Goal: Task Accomplishment & Management: Complete application form

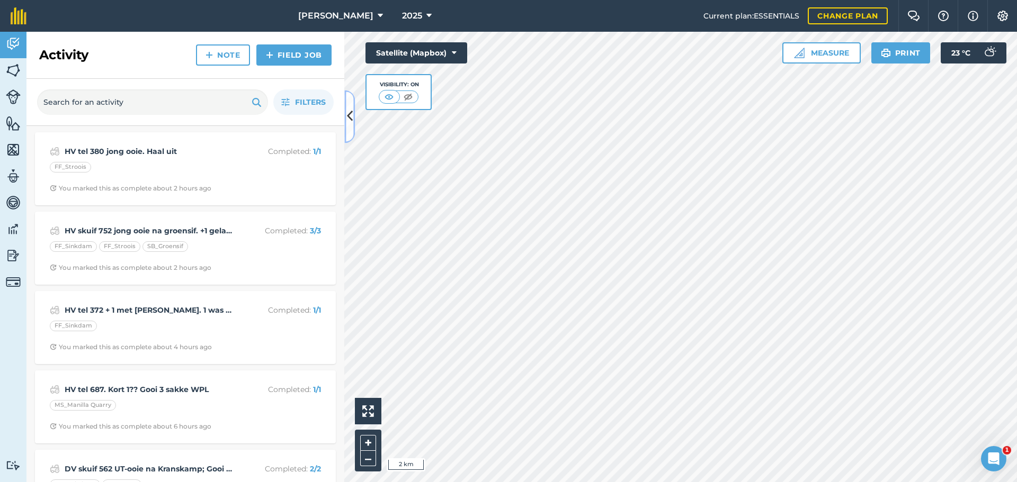
click at [354, 119] on button at bounding box center [349, 116] width 11 height 53
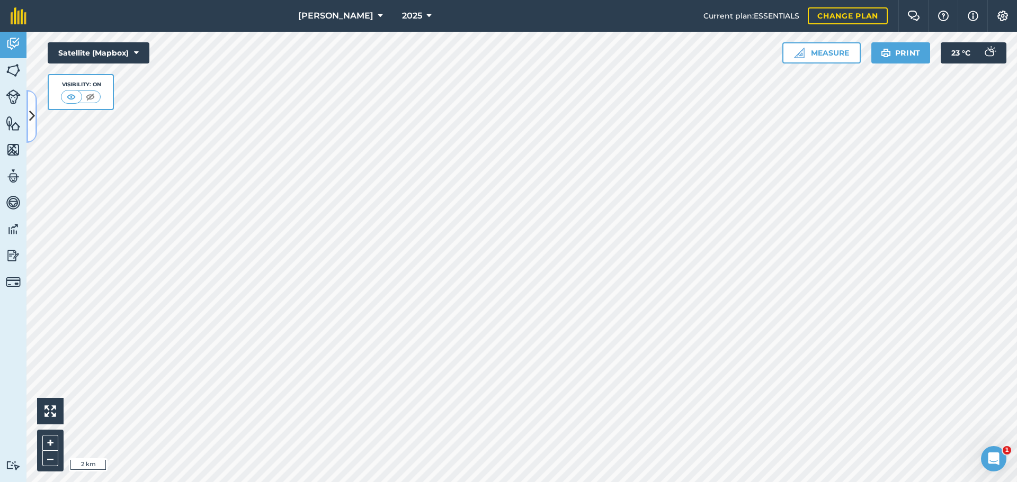
click at [30, 113] on icon at bounding box center [32, 116] width 6 height 19
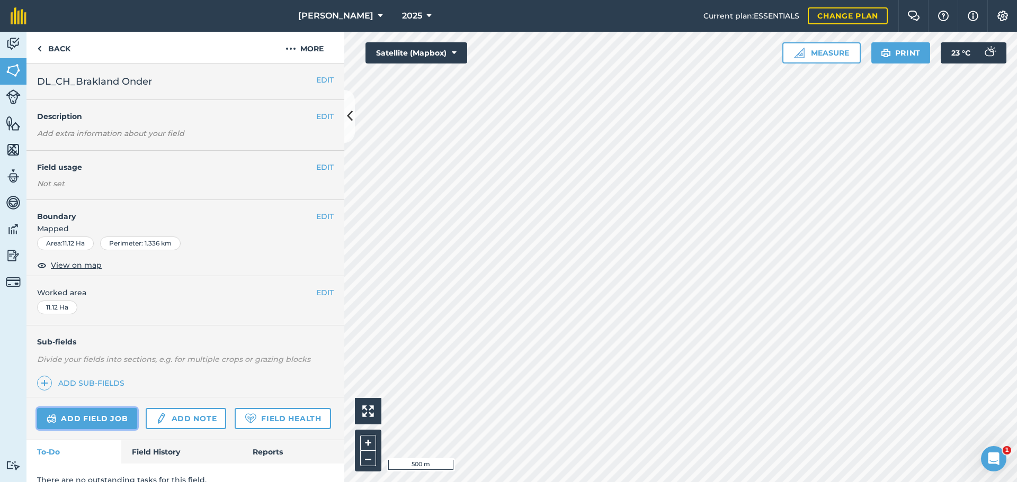
click at [75, 368] on link "Add field job" at bounding box center [87, 418] width 100 height 21
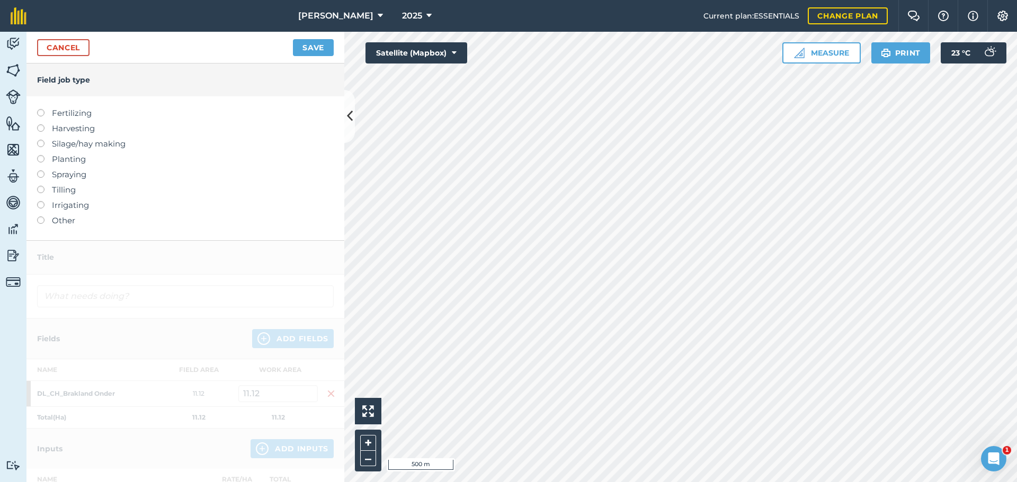
click at [46, 219] on label "Other" at bounding box center [185, 220] width 297 height 13
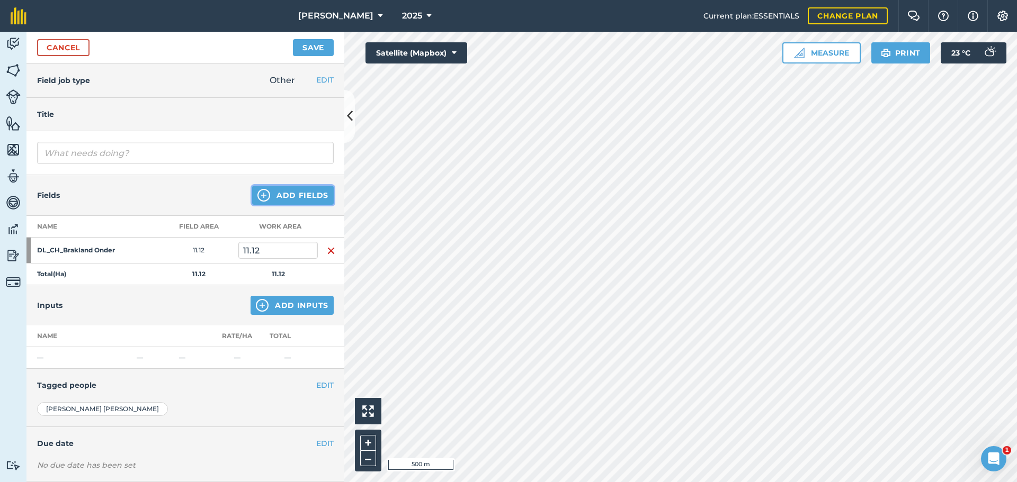
click at [298, 192] on button "Add Fields" at bounding box center [293, 195] width 82 height 19
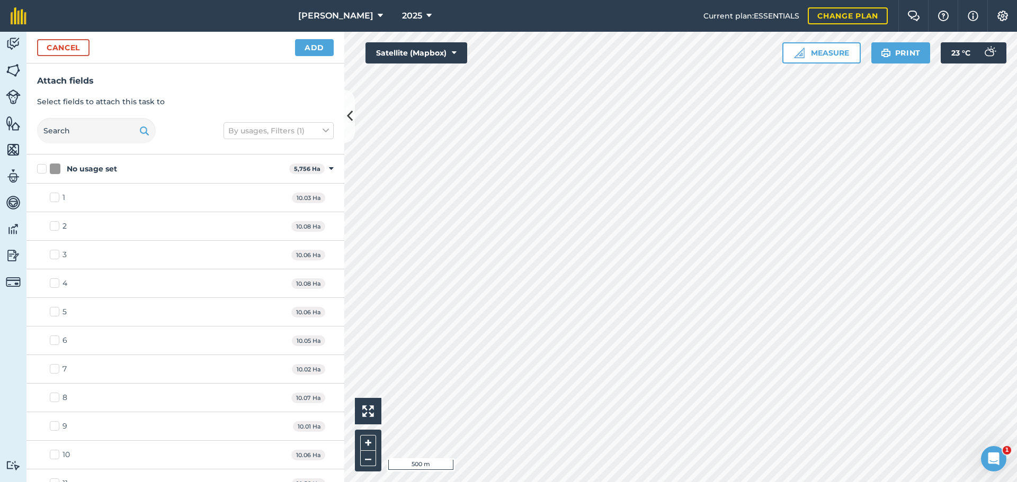
checkbox input "true"
click at [307, 49] on button "Add" at bounding box center [314, 47] width 39 height 17
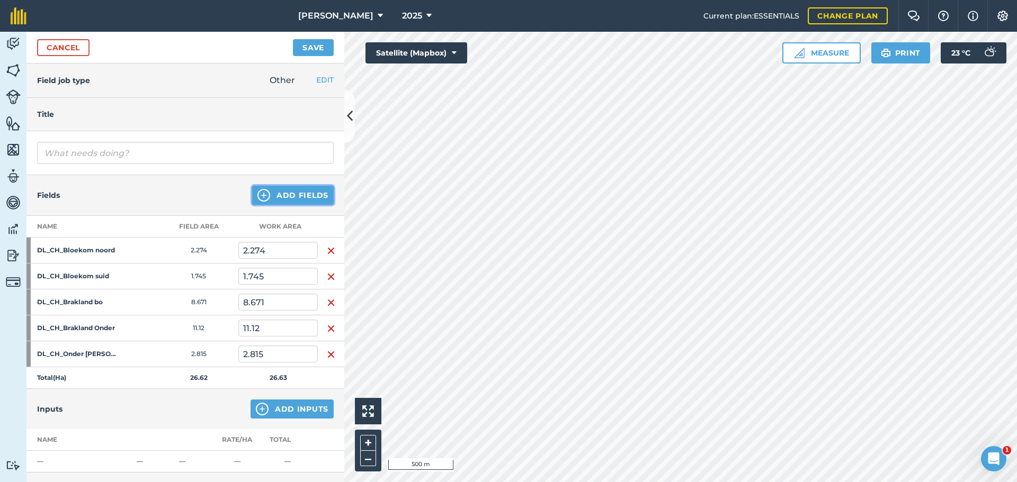
click at [283, 200] on button "Add Fields" at bounding box center [293, 195] width 82 height 19
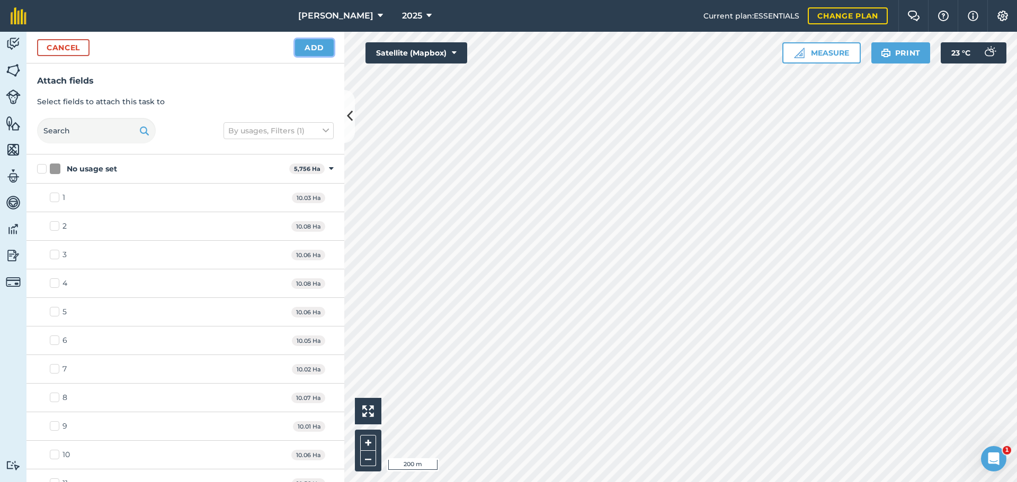
click at [321, 49] on button "Add" at bounding box center [314, 47] width 39 height 17
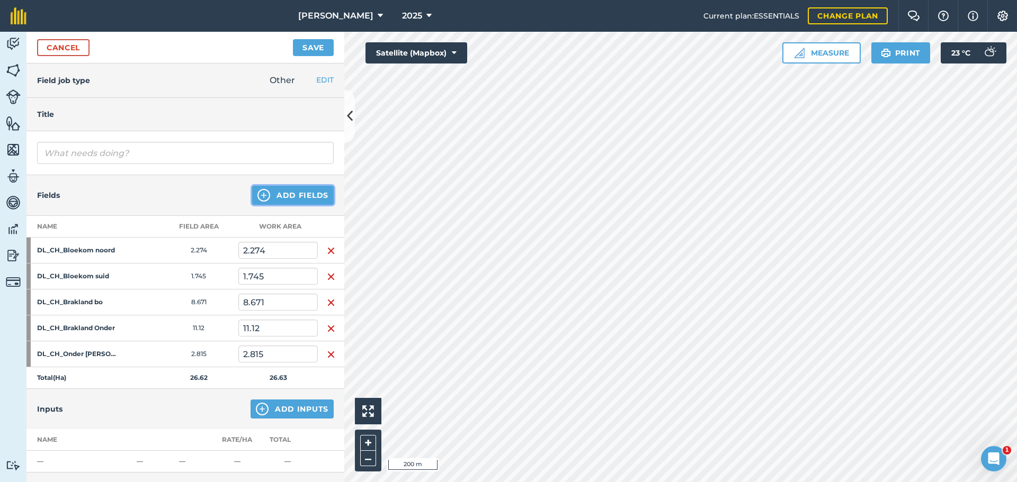
click at [287, 198] on button "Add Fields" at bounding box center [293, 195] width 82 height 19
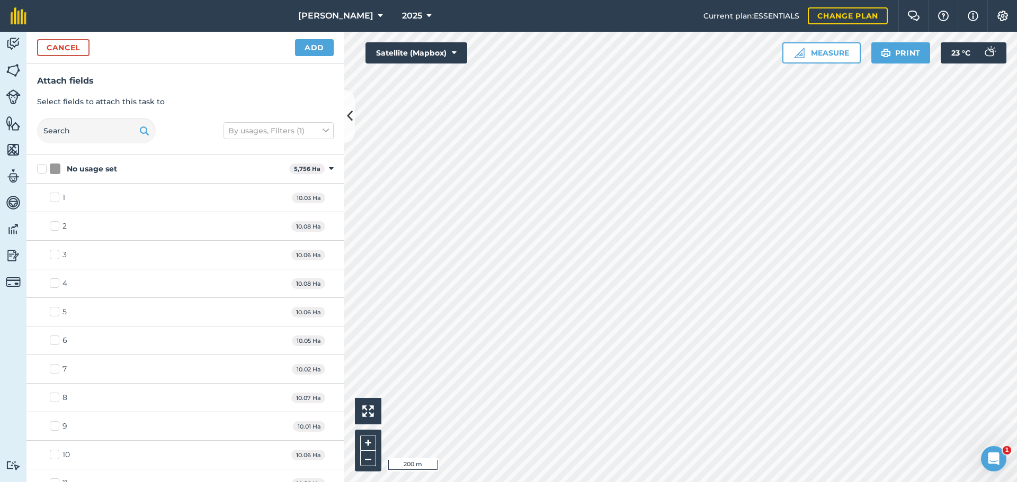
checkbox input "true"
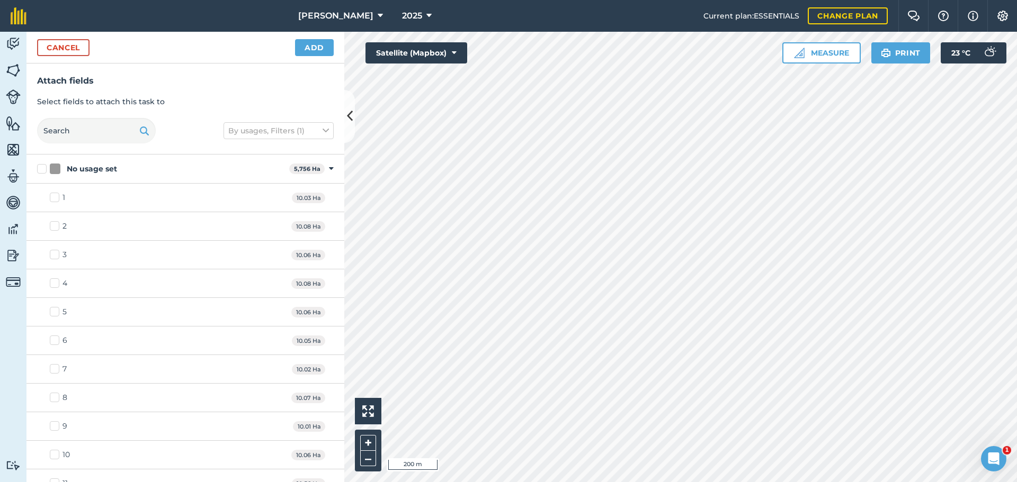
checkbox input "true"
click at [311, 55] on button "Add" at bounding box center [314, 47] width 39 height 17
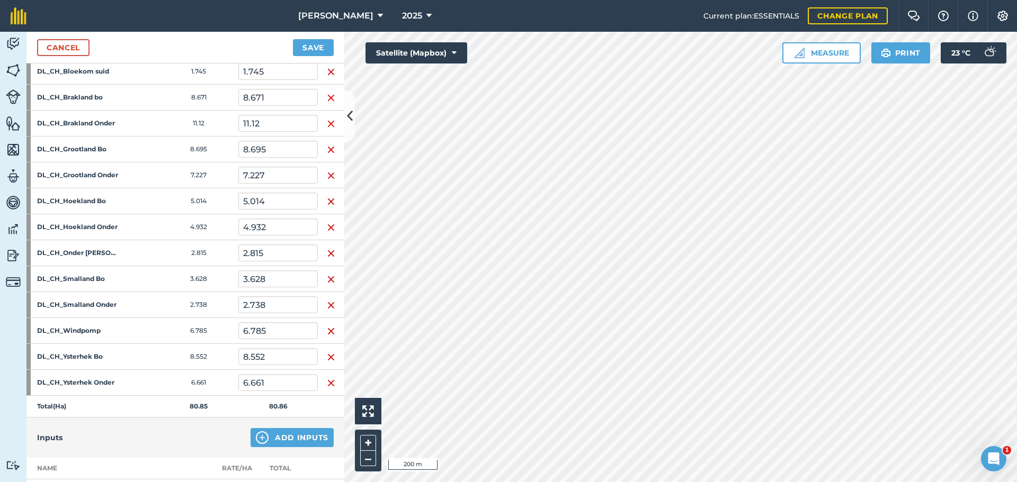
scroll to position [205, 0]
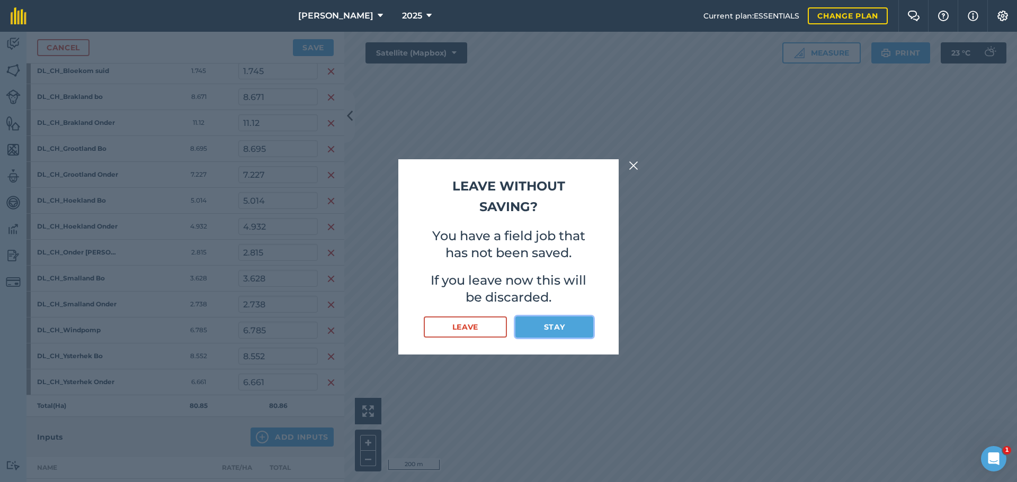
click at [533, 322] on button "Stay" at bounding box center [554, 327] width 78 height 21
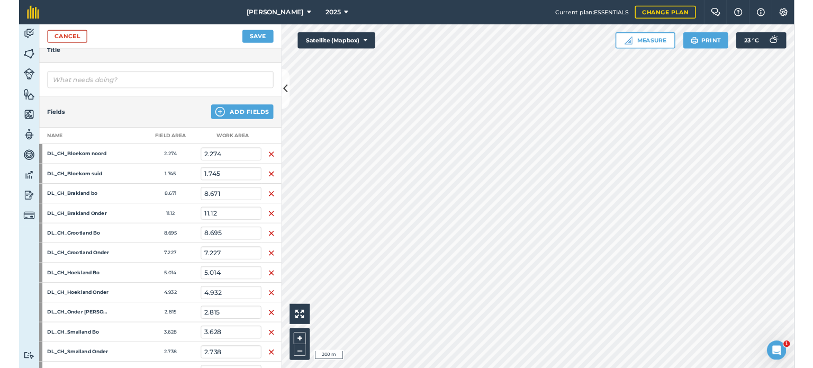
scroll to position [0, 0]
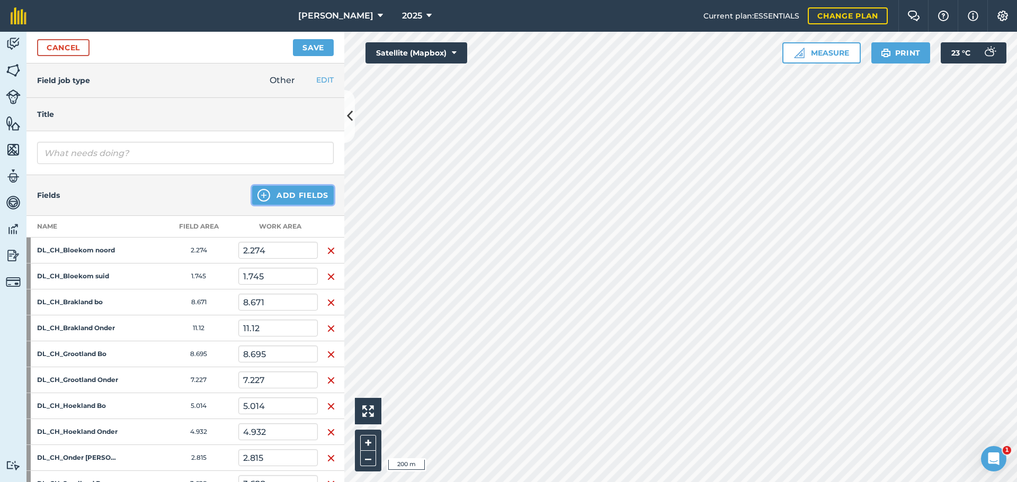
click at [292, 199] on button "Add Fields" at bounding box center [293, 195] width 82 height 19
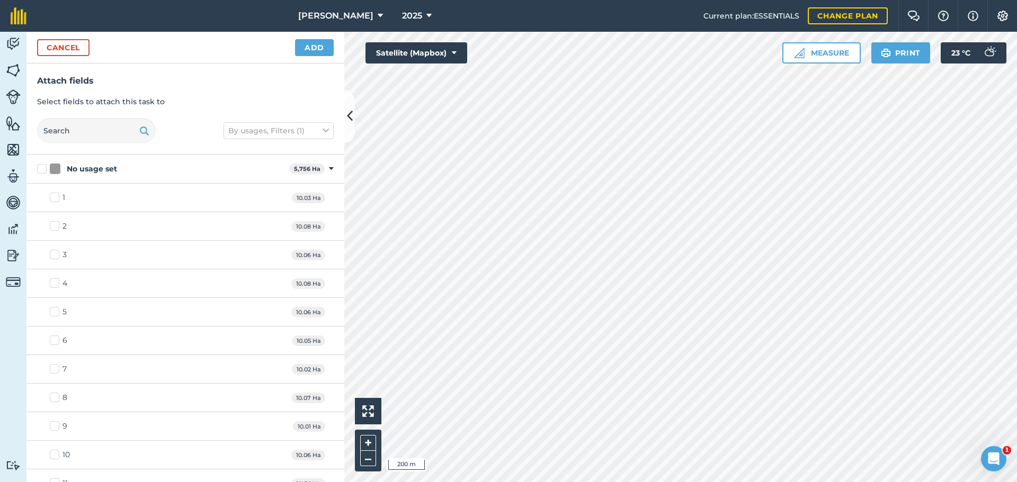
checkbox input "false"
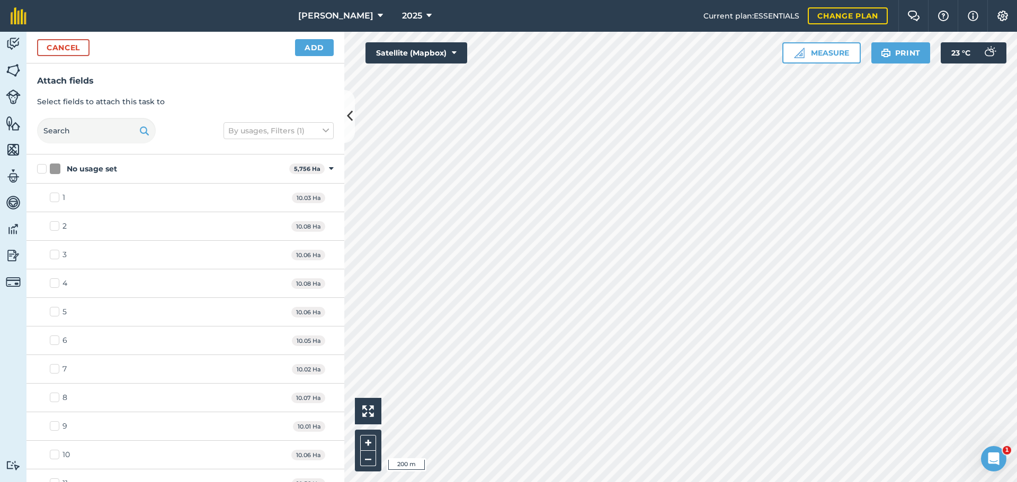
checkbox input "false"
click at [301, 45] on button "Add" at bounding box center [314, 47] width 39 height 17
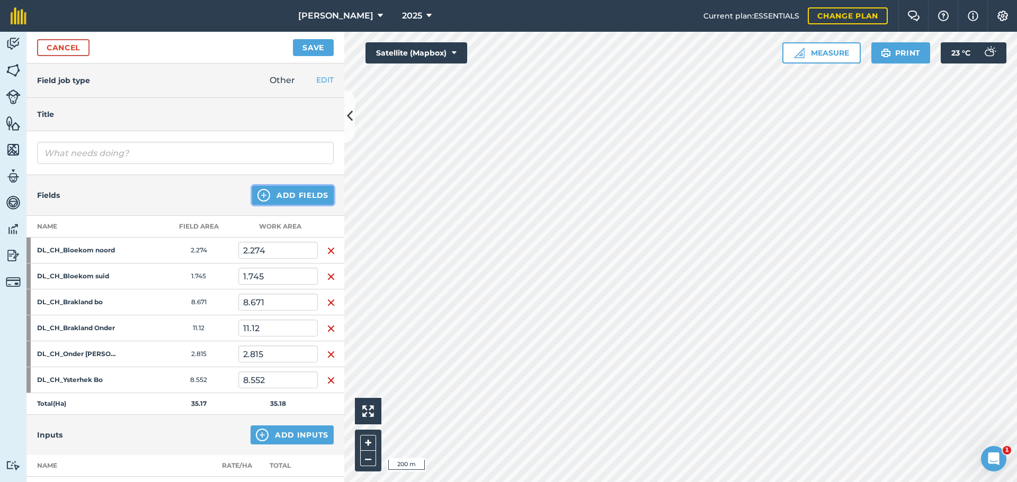
click at [294, 187] on button "Add Fields" at bounding box center [293, 195] width 82 height 19
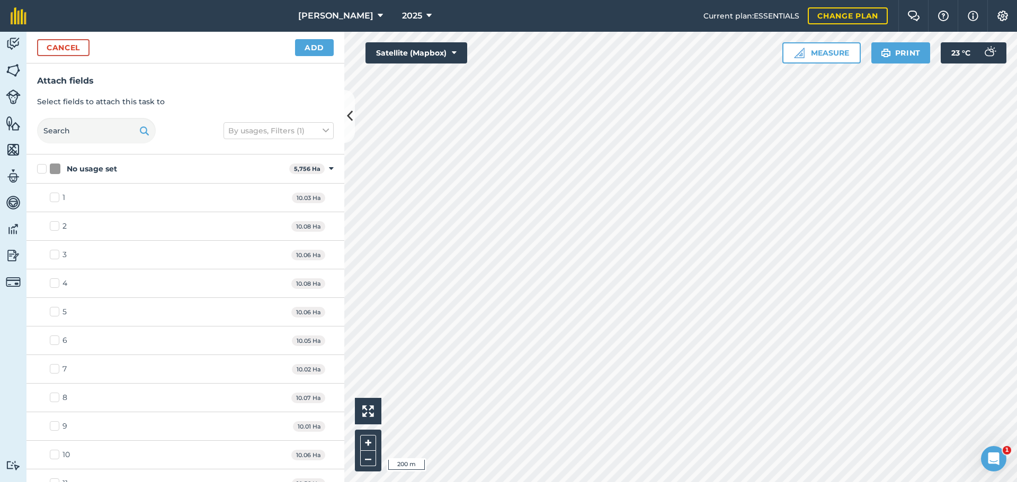
checkbox input "true"
checkbox input "false"
click at [309, 52] on button "Add" at bounding box center [314, 47] width 39 height 17
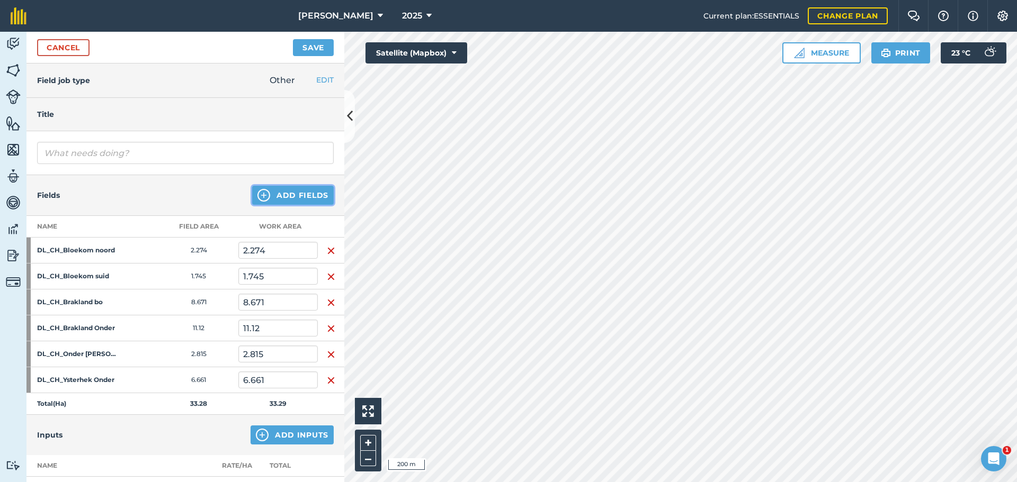
click at [294, 192] on button "Add Fields" at bounding box center [293, 195] width 82 height 19
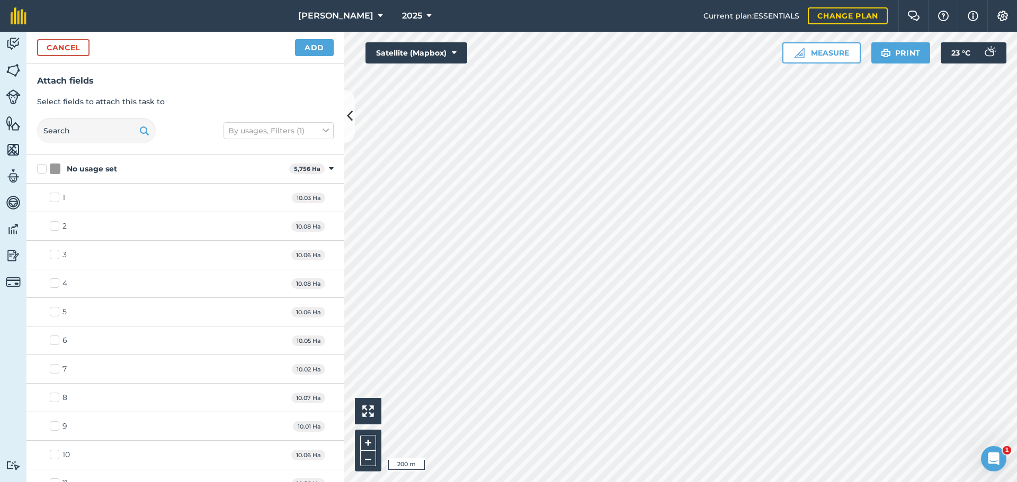
checkbox input "true"
click at [318, 46] on button "Add" at bounding box center [314, 47] width 39 height 17
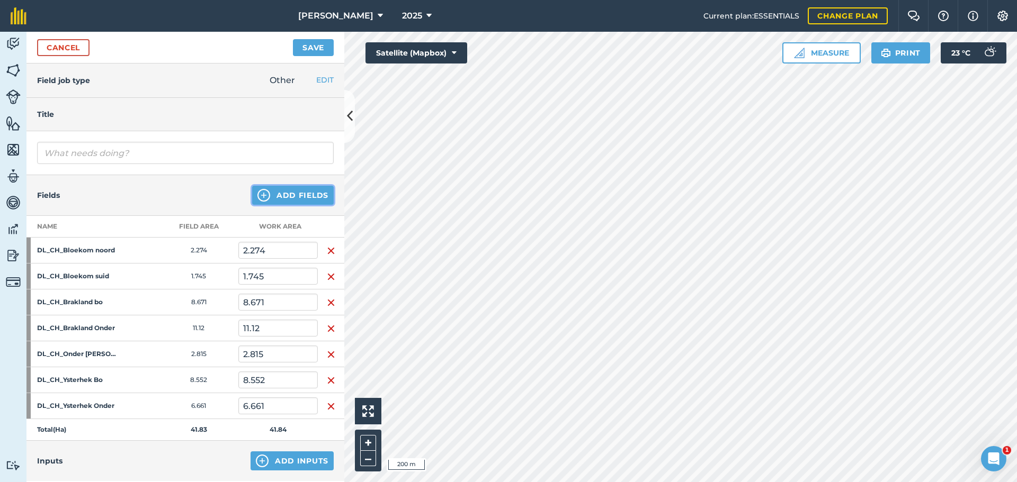
click at [286, 195] on button "Add Fields" at bounding box center [293, 195] width 82 height 19
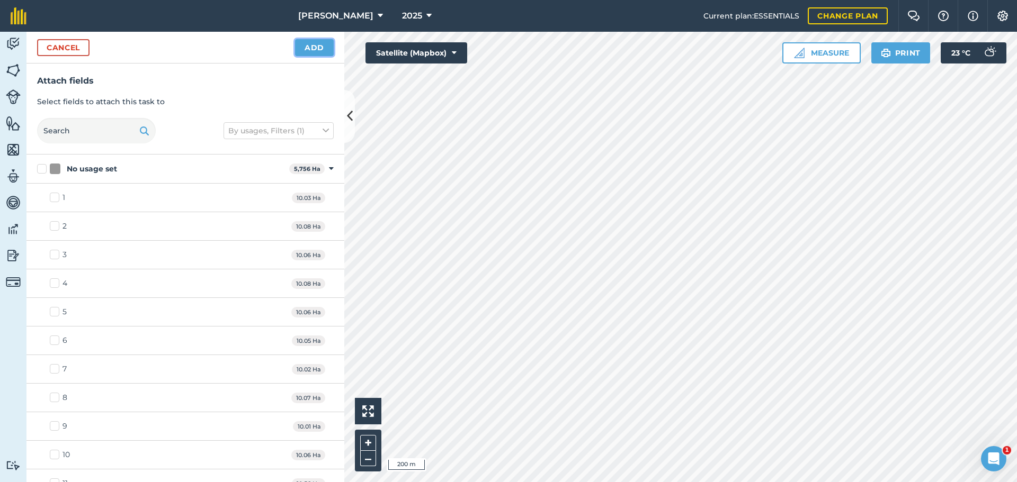
click at [301, 52] on button "Add" at bounding box center [314, 47] width 39 height 17
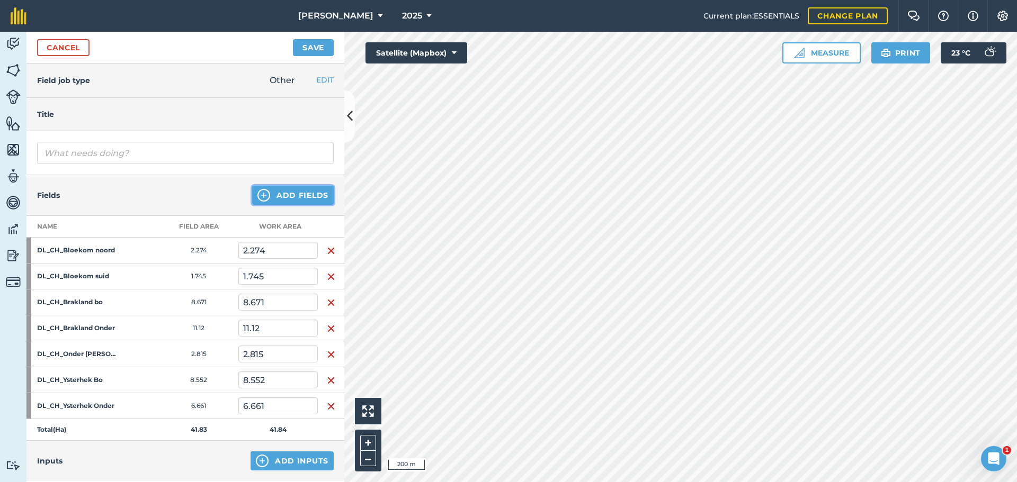
click at [291, 194] on button "Add Fields" at bounding box center [293, 195] width 82 height 19
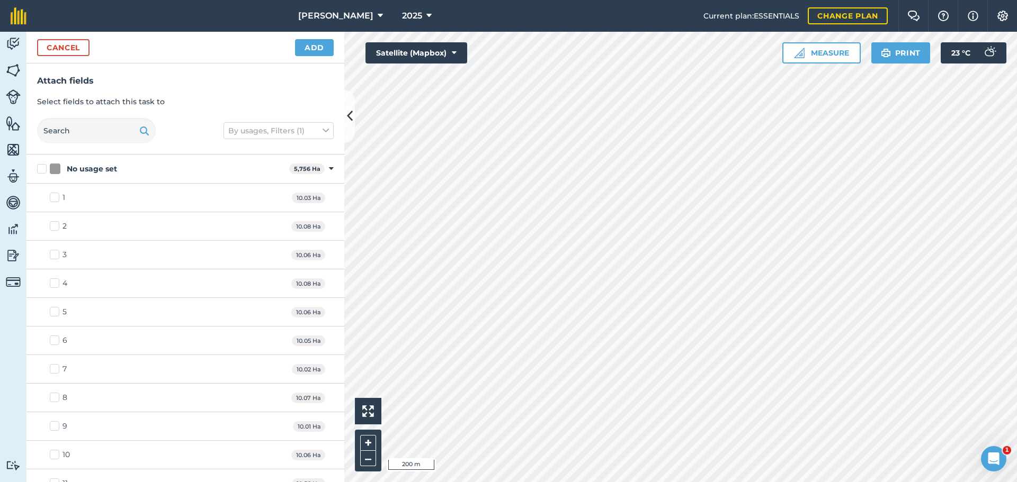
checkbox input "true"
checkbox input "false"
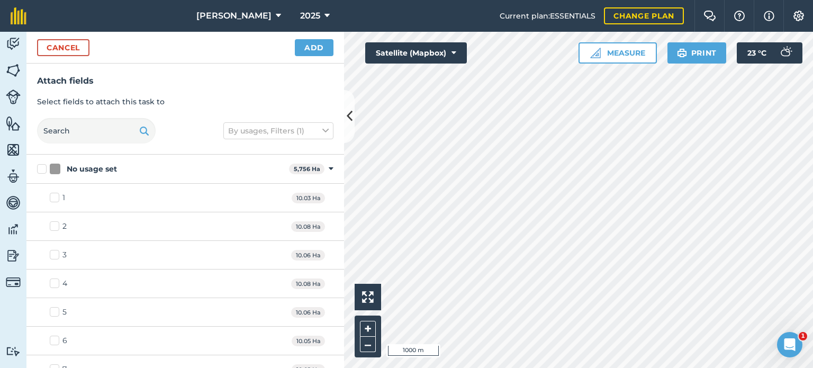
checkbox input "true"
click at [68, 52] on button "Cancel" at bounding box center [63, 47] width 52 height 17
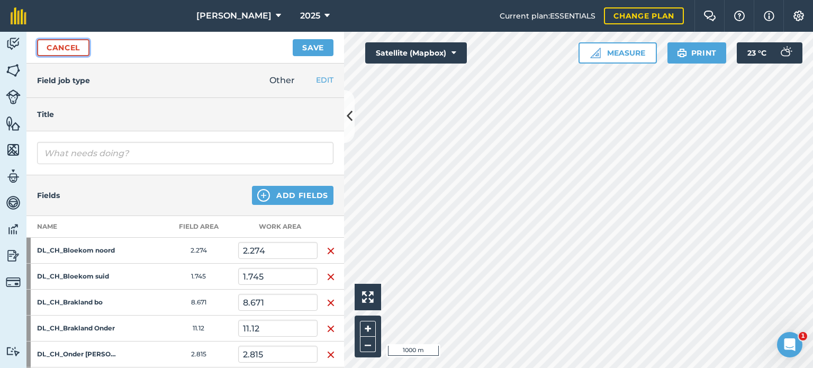
click at [70, 46] on link "Cancel" at bounding box center [63, 47] width 52 height 17
click at [69, 50] on link "Cancel" at bounding box center [63, 47] width 52 height 17
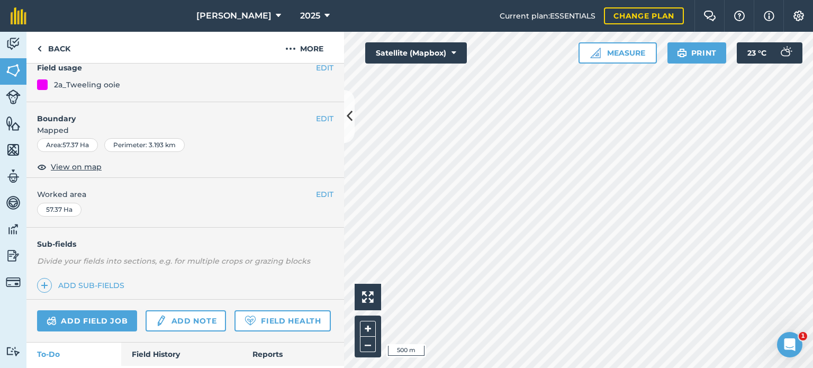
scroll to position [167, 0]
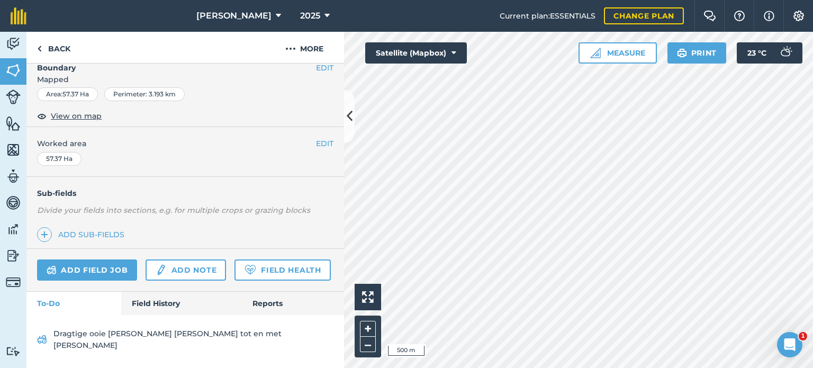
click at [161, 292] on div "Add field job Add note Field Health" at bounding box center [185, 270] width 318 height 43
click at [164, 308] on link "Field History" at bounding box center [181, 303] width 120 height 23
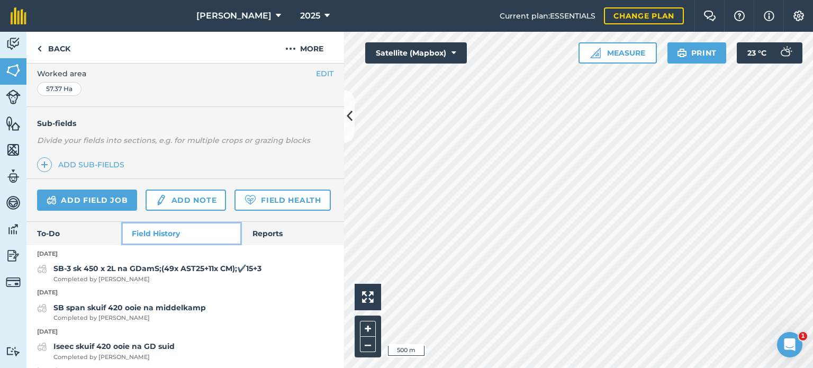
scroll to position [220, 0]
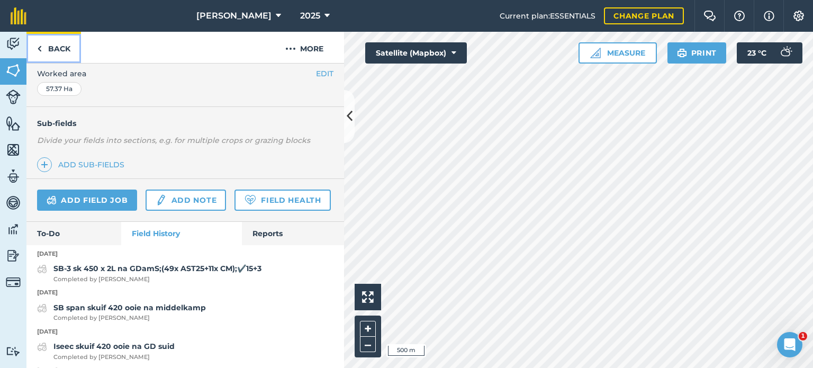
click at [53, 49] on link "Back" at bounding box center [53, 47] width 55 height 31
